Goal: Transaction & Acquisition: Purchase product/service

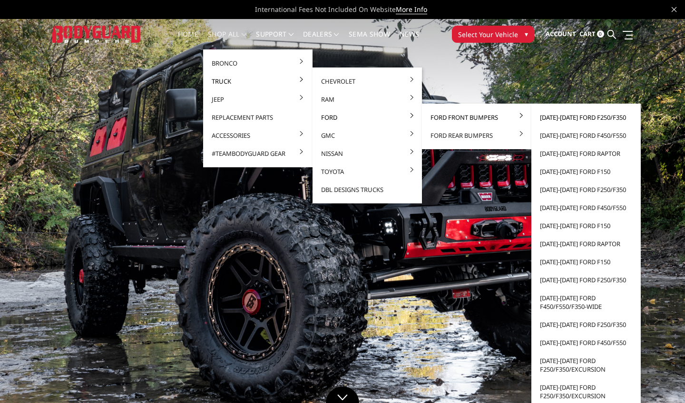
click at [561, 118] on link "[DATE]-[DATE] Ford F250/F350" at bounding box center [586, 117] width 102 height 18
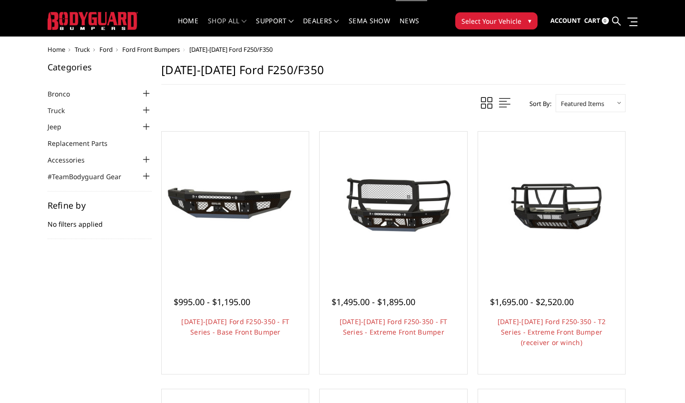
scroll to position [10, 0]
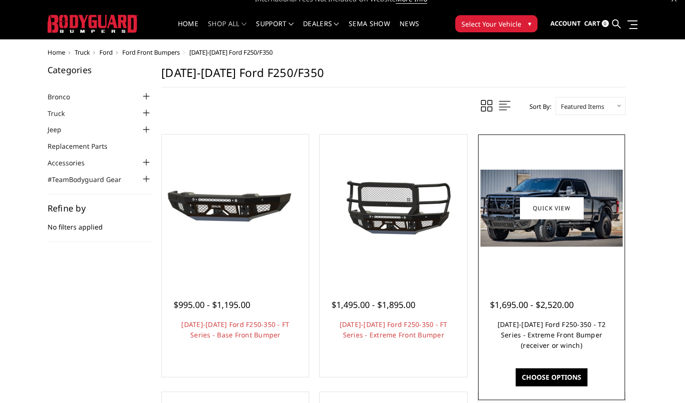
click at [519, 338] on link "2023-2026 Ford F250-350 - T2 Series - Extreme Front Bumper (receiver or winch)" at bounding box center [551, 335] width 108 height 30
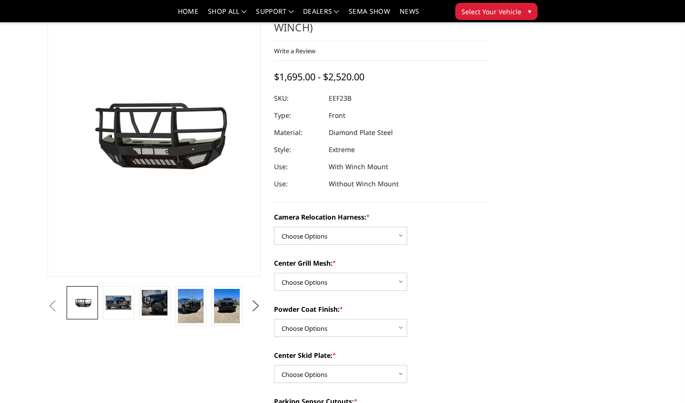
scroll to position [62, 0]
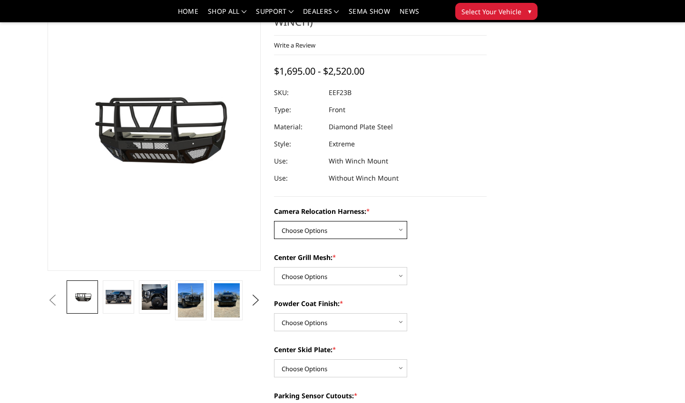
select select "3753"
click at [107, 296] on img at bounding box center [119, 297] width 26 height 14
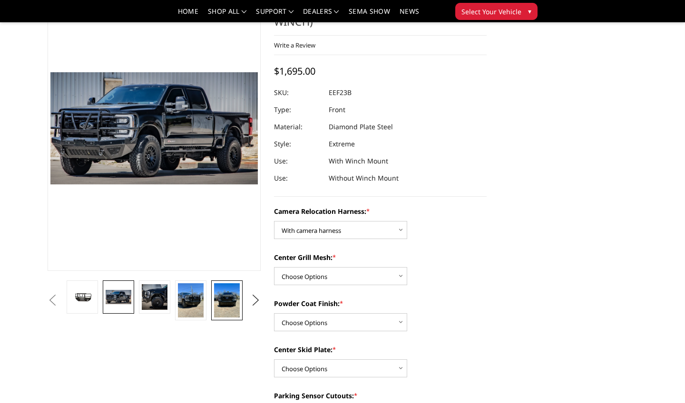
click at [227, 299] on img at bounding box center [227, 300] width 26 height 34
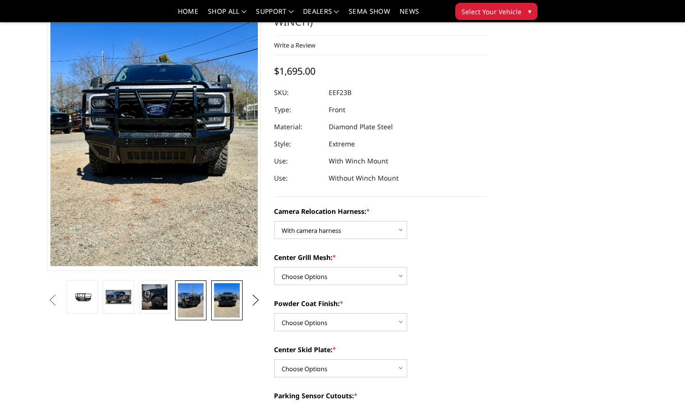
click at [199, 302] on img at bounding box center [191, 300] width 26 height 34
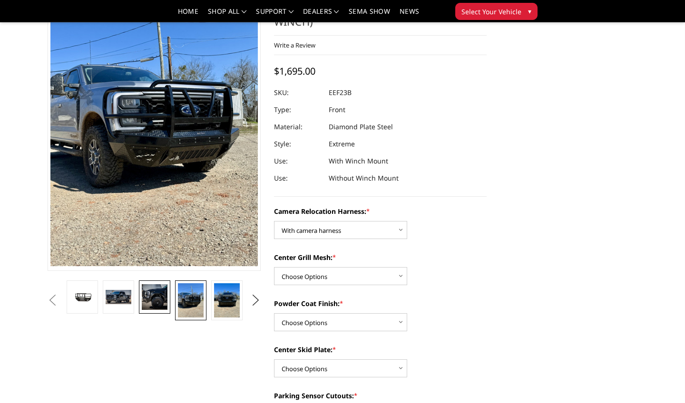
click at [156, 303] on img at bounding box center [155, 297] width 26 height 26
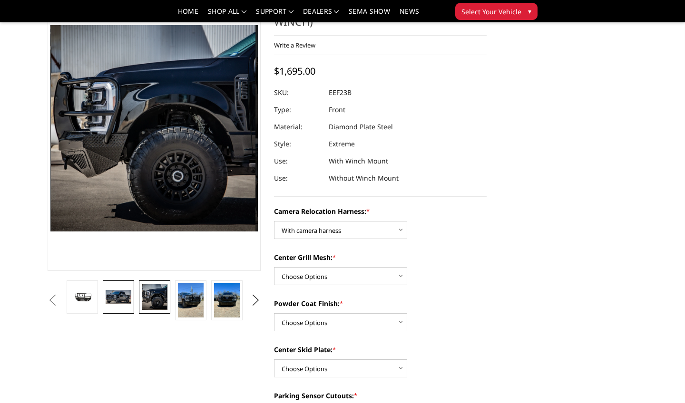
click at [120, 299] on img at bounding box center [119, 297] width 26 height 14
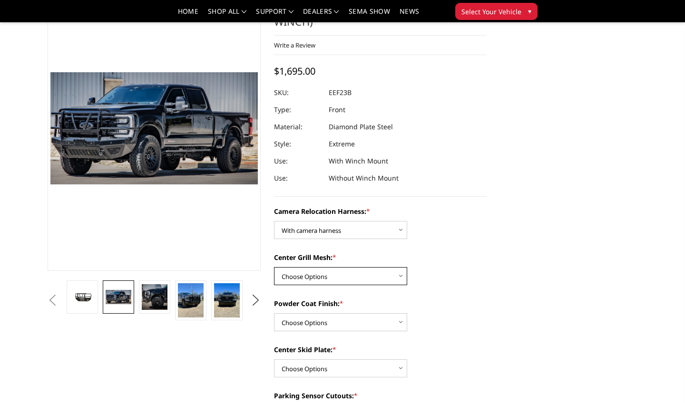
select select "3752"
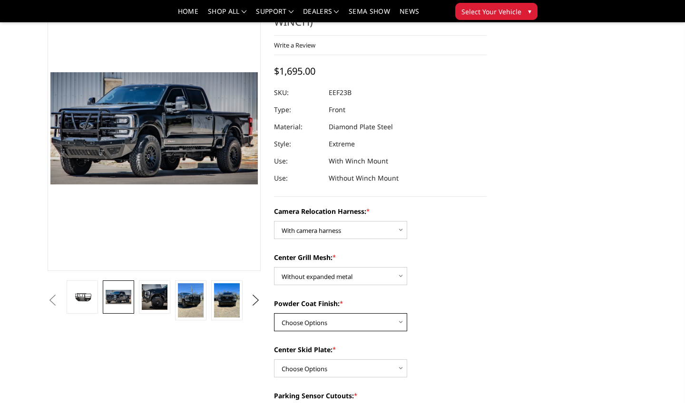
select select "3750"
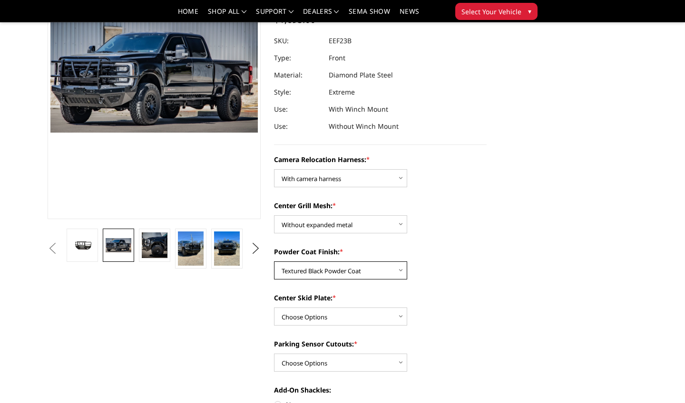
scroll to position [134, 0]
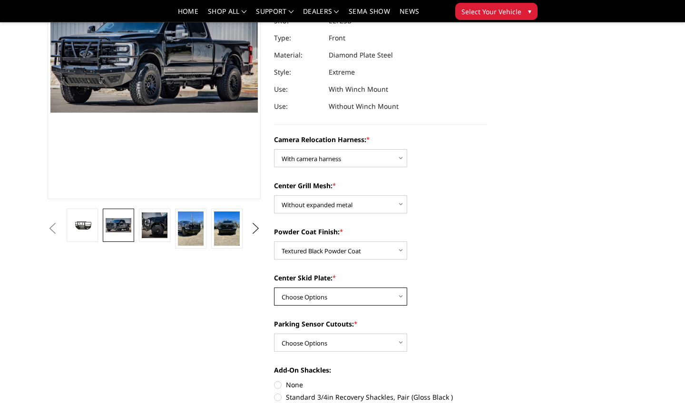
select select "3747"
select select "3744"
click at [456, 312] on div "Camera Relocation Harness: * Choose Options Without camera harness With camera …" at bounding box center [380, 384] width 213 height 499
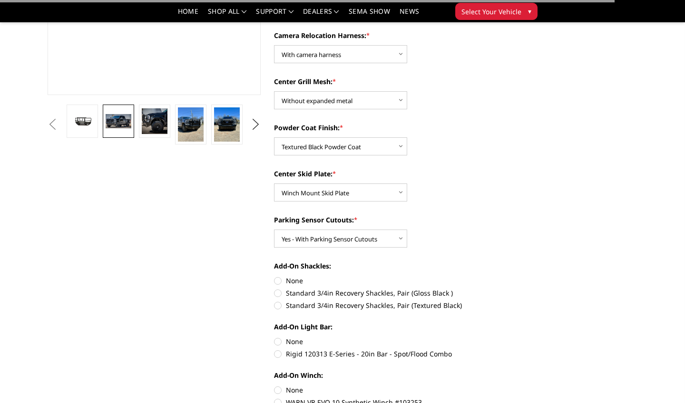
scroll to position [243, 0]
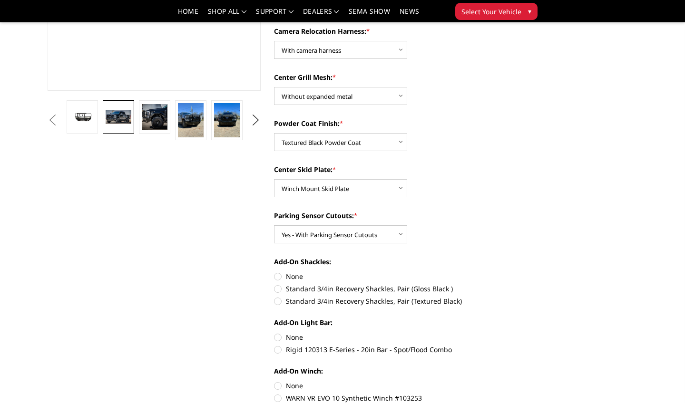
click at [280, 302] on label "Standard 3/4in Recovery Shackles, Pair (Textured Black)" at bounding box center [380, 301] width 213 height 10
click at [487, 284] on input "Standard 3/4in Recovery Shackles, Pair (Textured Black)" at bounding box center [487, 284] width 0 height 0
radio input "true"
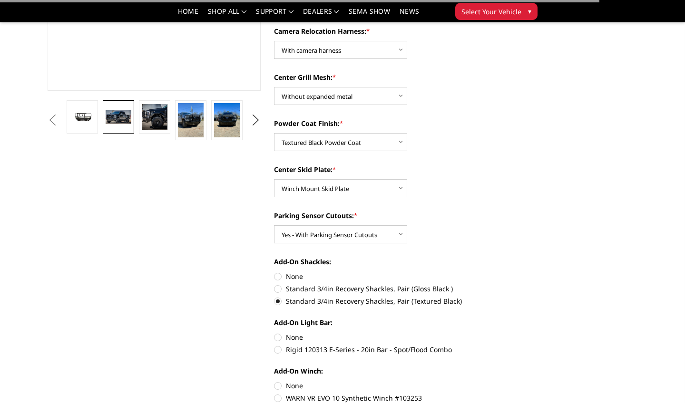
click at [372, 325] on label "Add-On Light Bar:" at bounding box center [380, 323] width 213 height 10
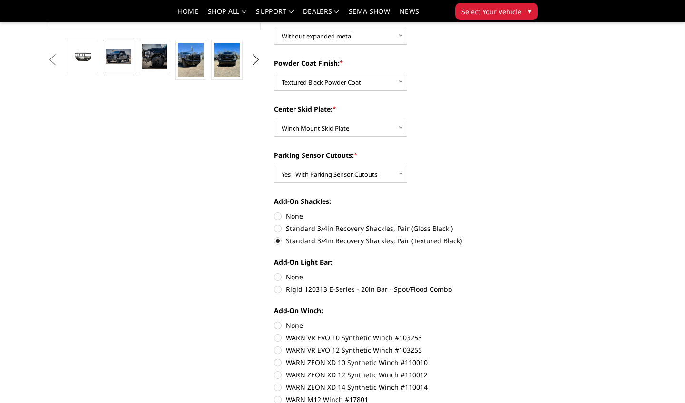
scroll to position [303, 0]
click at [281, 291] on label "Rigid 120313 E-Series - 20in Bar - Spot/Flood Combo" at bounding box center [380, 289] width 213 height 10
click at [487, 272] on input "Rigid 120313 E-Series - 20in Bar - Spot/Flood Combo" at bounding box center [487, 272] width 0 height 0
radio input "true"
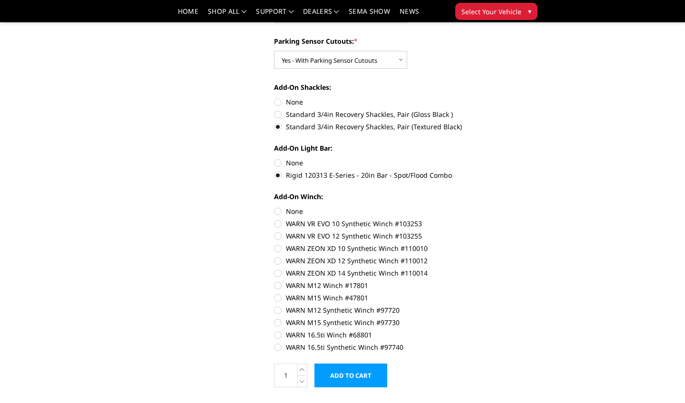
scroll to position [411, 0]
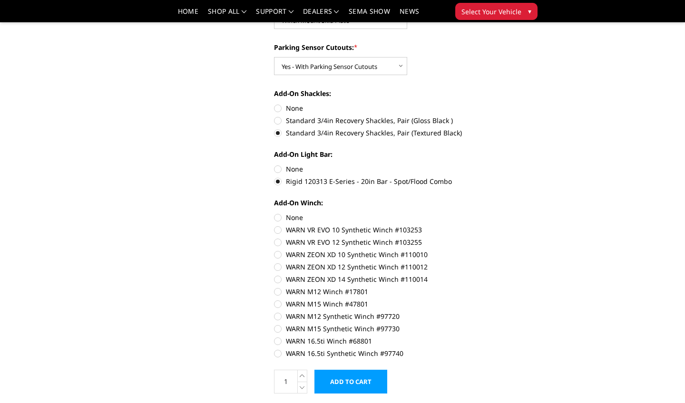
click at [279, 354] on label "WARN 16.5ti Synthetic Winch #97740" at bounding box center [380, 354] width 213 height 10
click at [487, 337] on input "WARN 16.5ti Synthetic Winch #97740" at bounding box center [487, 336] width 0 height 0
radio input "true"
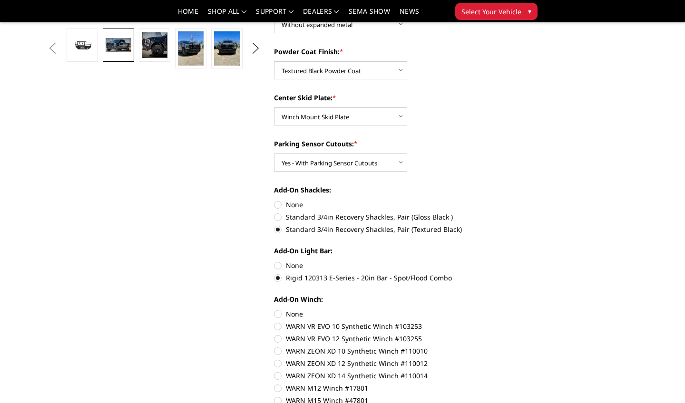
scroll to position [308, 0]
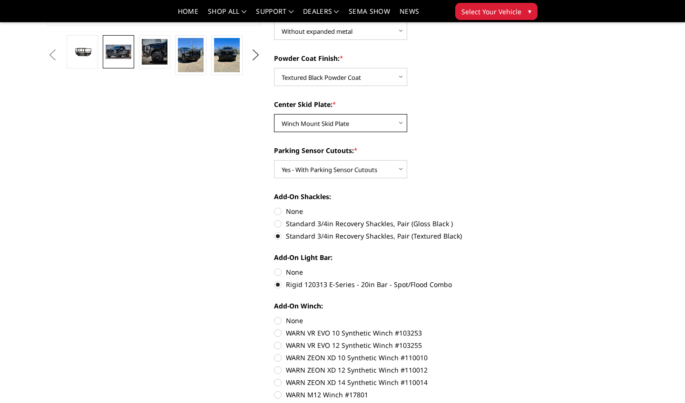
select select "3746"
click at [437, 131] on div "Center Skid Plate: * Choose Options Winch Mount Skid Plate Standard Skid Plate …" at bounding box center [380, 115] width 213 height 33
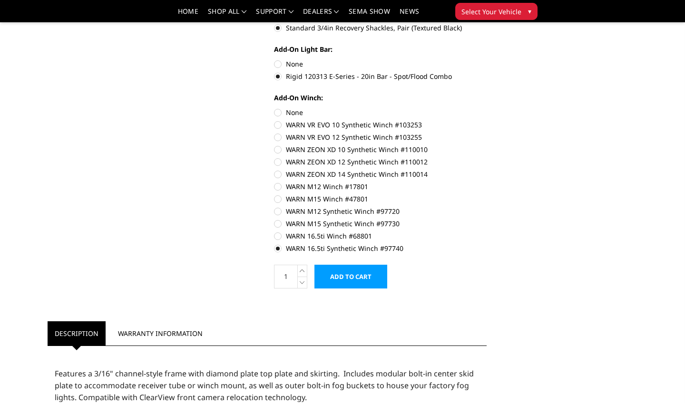
scroll to position [517, 0]
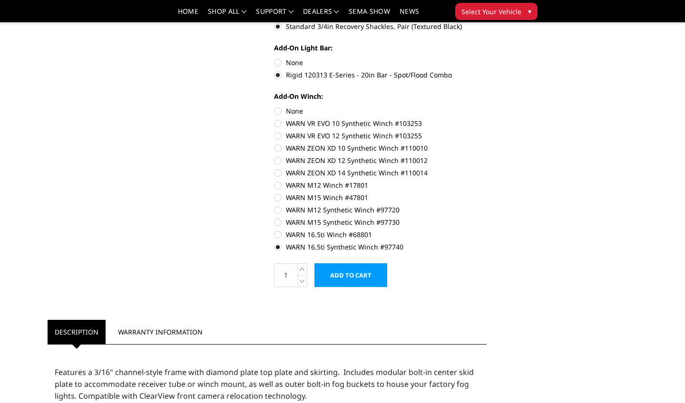
click at [279, 113] on label "None" at bounding box center [380, 111] width 213 height 10
click at [274, 107] on input "None" at bounding box center [274, 106] width 0 height 0
radio input "true"
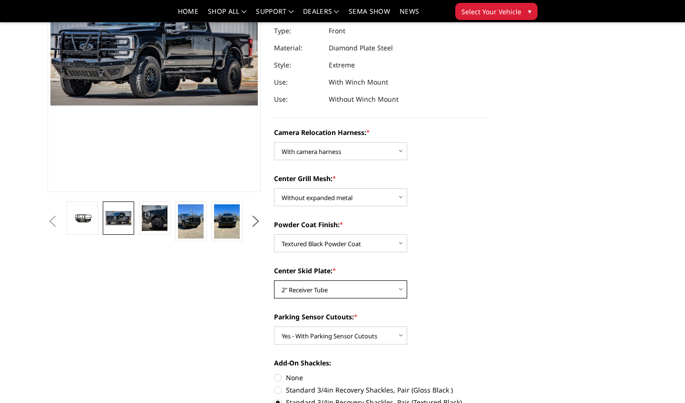
scroll to position [143, 0]
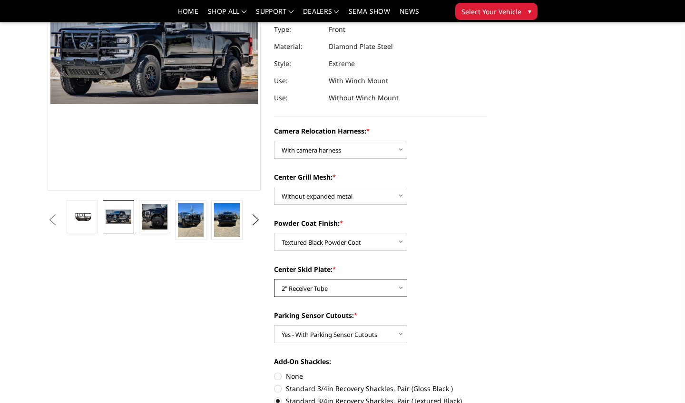
select select "3746"
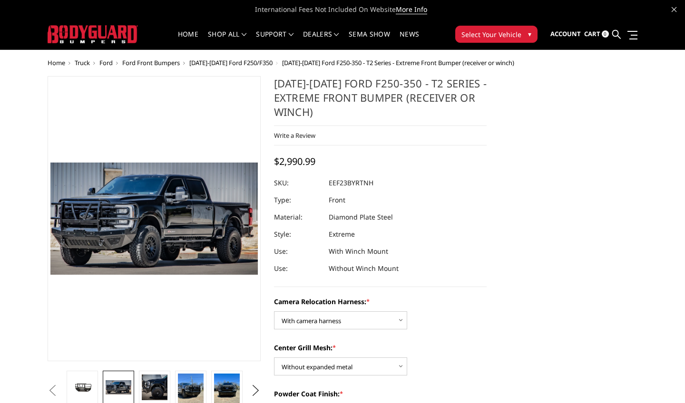
scroll to position [0, 0]
